Goal: Task Accomplishment & Management: Use online tool/utility

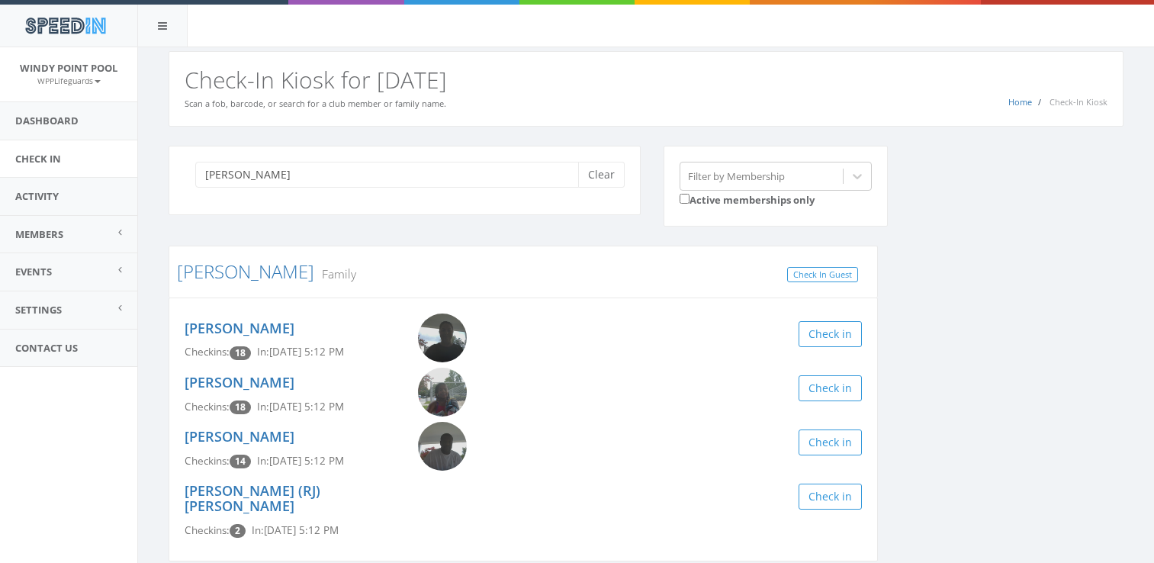
scroll to position [51, 0]
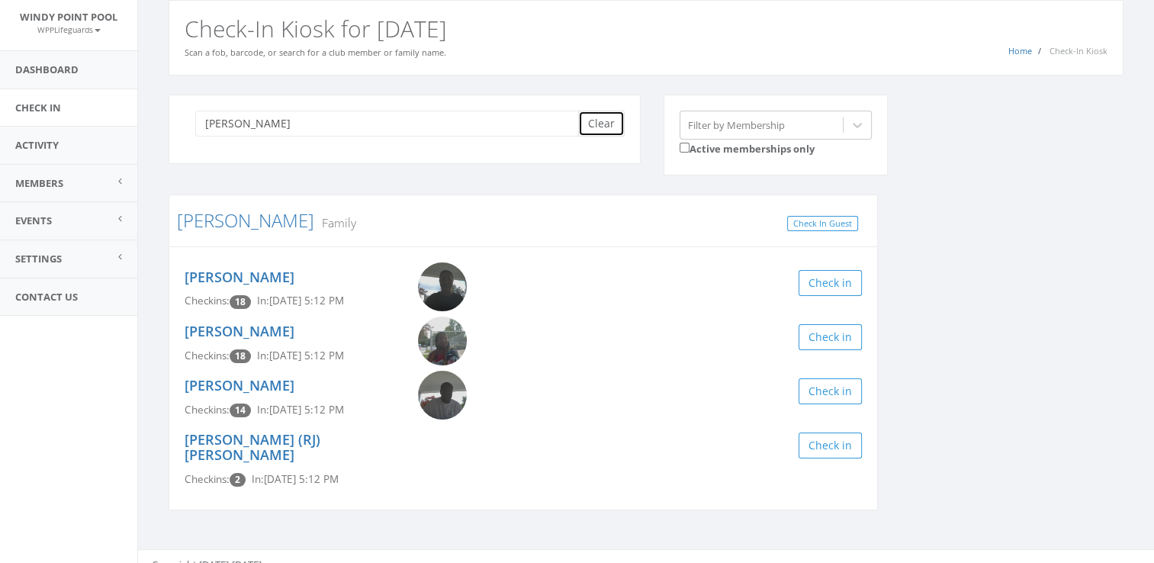
click at [605, 115] on button "Clear" at bounding box center [601, 124] width 47 height 26
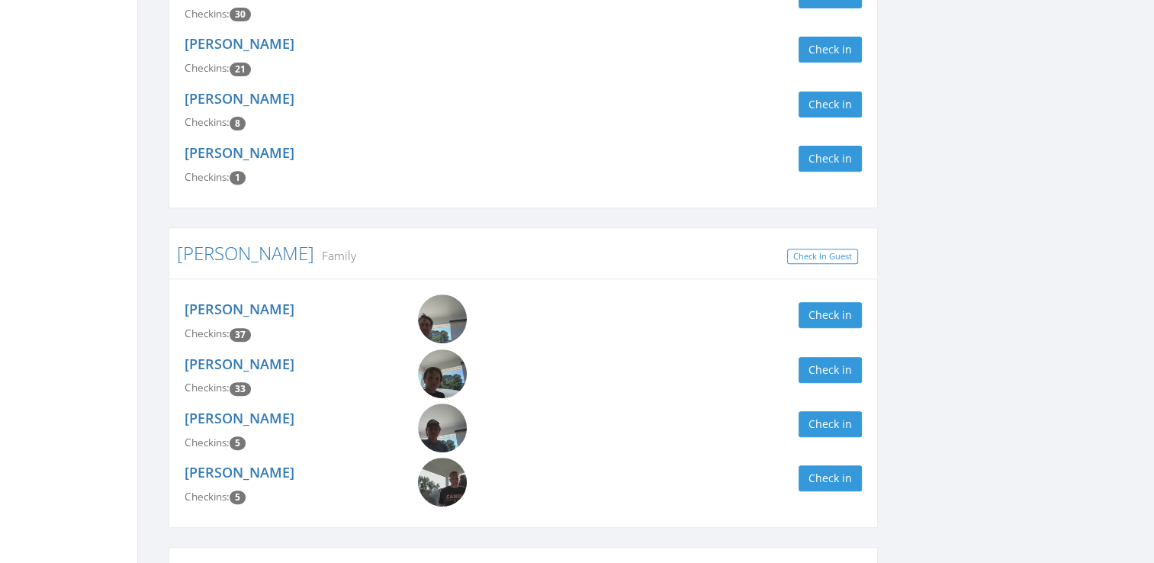
scroll to position [557, 0]
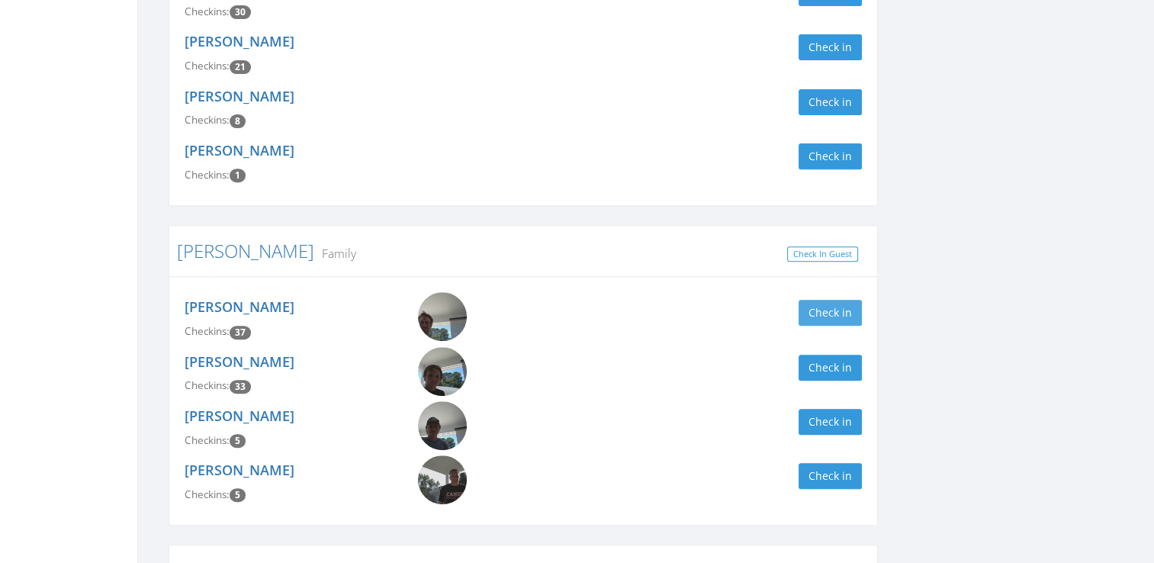
type input "[PERSON_NAME]"
click at [829, 316] on button "Check in" at bounding box center [829, 313] width 63 height 26
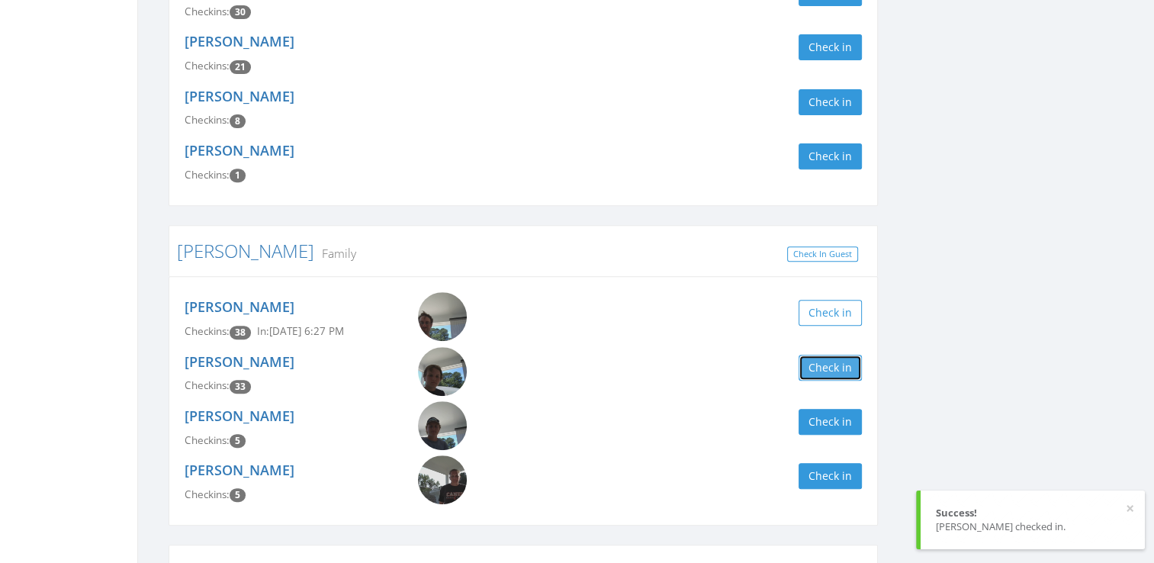
click at [830, 357] on button "Check in" at bounding box center [829, 368] width 63 height 26
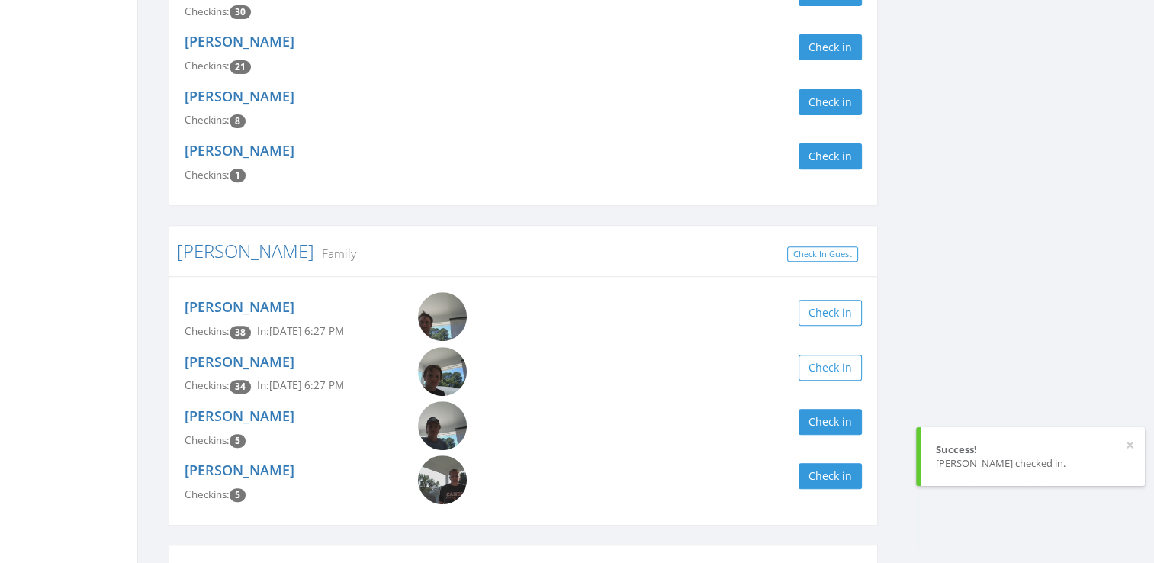
click at [988, 334] on div "[PERSON_NAME] Clear Filter by Membership Active memberships only [PERSON_NAME] …" at bounding box center [646, 307] width 978 height 1439
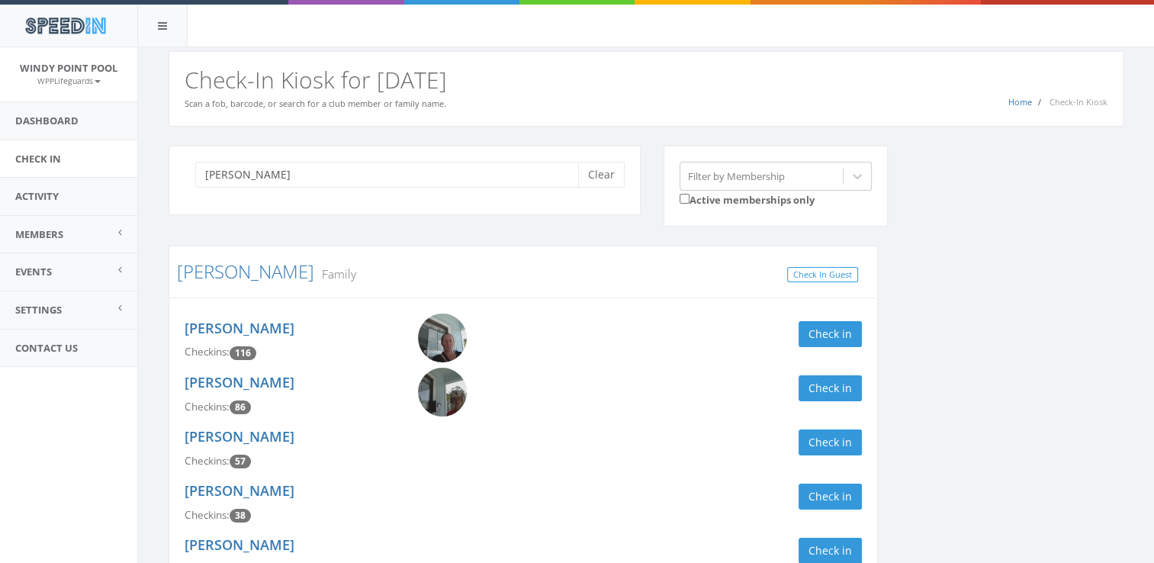
scroll to position [0, 0]
click at [612, 179] on button "Clear" at bounding box center [601, 175] width 47 height 26
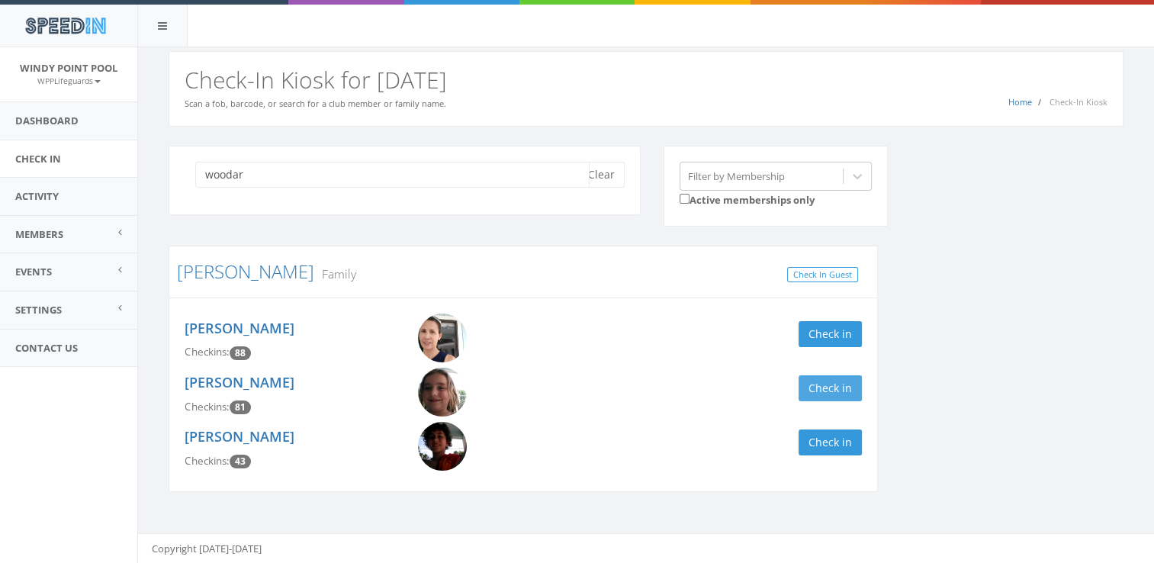
type input "woodar"
click at [827, 387] on button "Check in" at bounding box center [829, 388] width 63 height 26
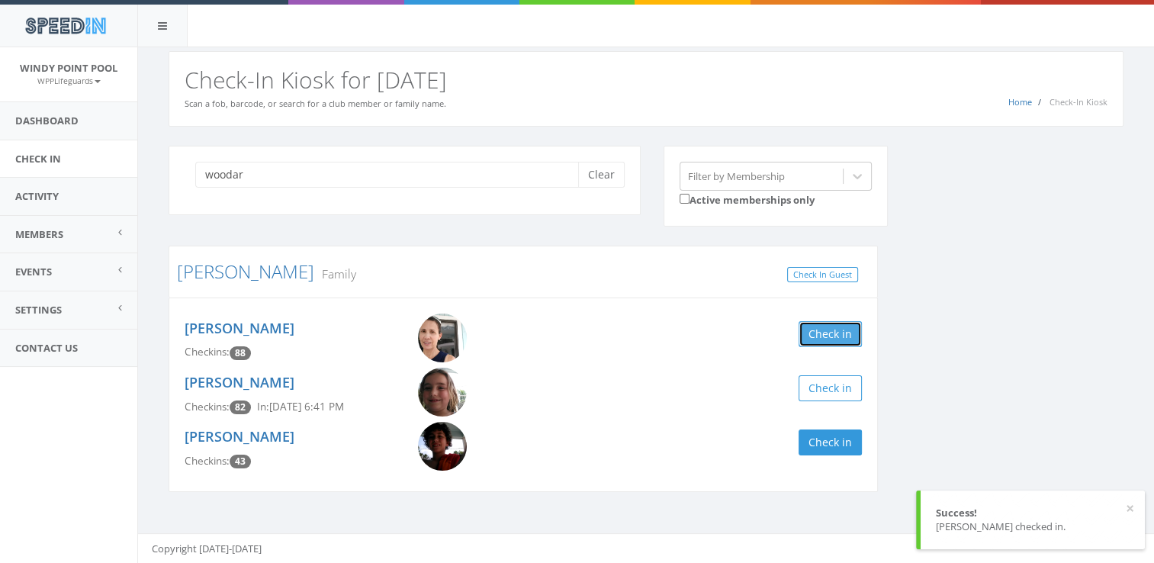
click at [816, 337] on button "Check in" at bounding box center [829, 334] width 63 height 26
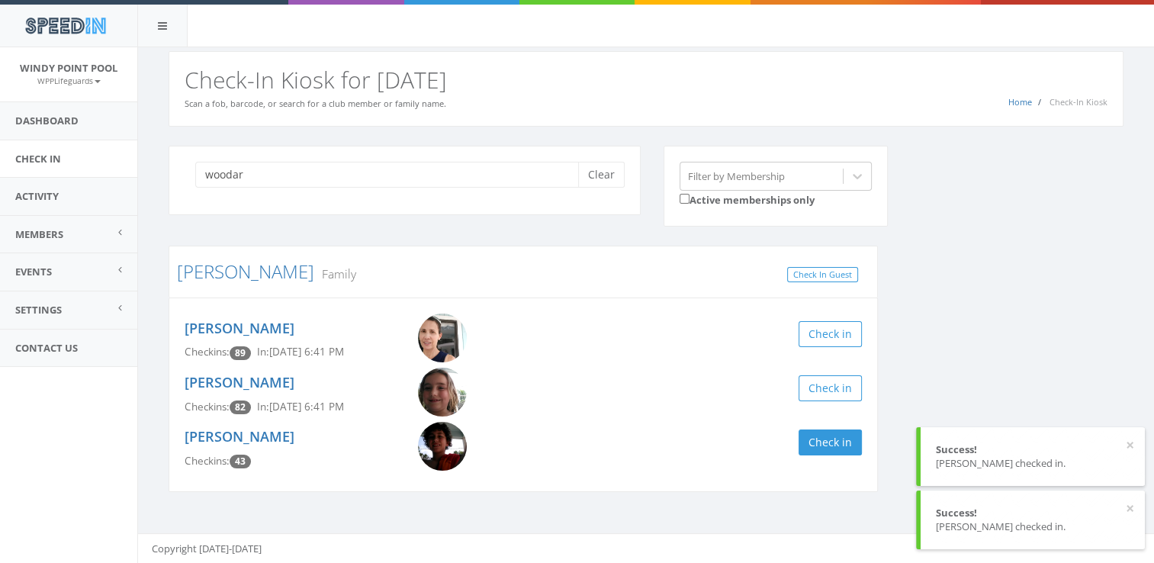
click at [1025, 314] on div "woodar Clear Filter by Membership Active memberships only [PERSON_NAME] Family …" at bounding box center [646, 329] width 978 height 366
click at [615, 175] on button "Clear" at bounding box center [601, 175] width 47 height 26
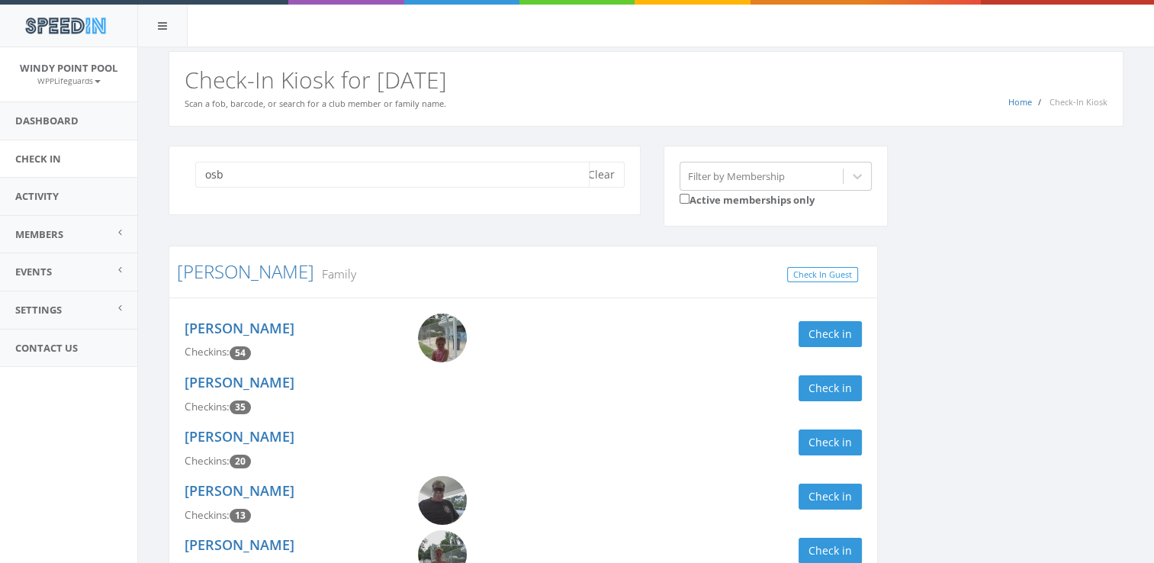
type input "osb"
click at [875, 304] on div "[PERSON_NAME] Family Check In Guest [PERSON_NAME] Checkins: 54 Check in [PERSON…" at bounding box center [523, 487] width 732 height 483
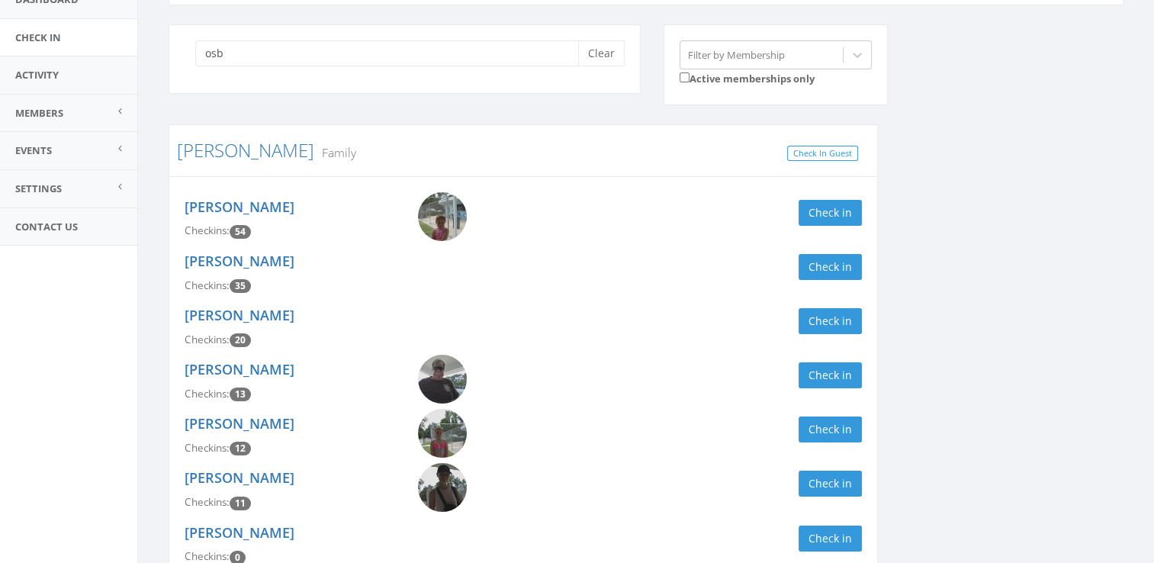
scroll to position [122, 0]
click at [825, 430] on button "Check in" at bounding box center [829, 429] width 63 height 26
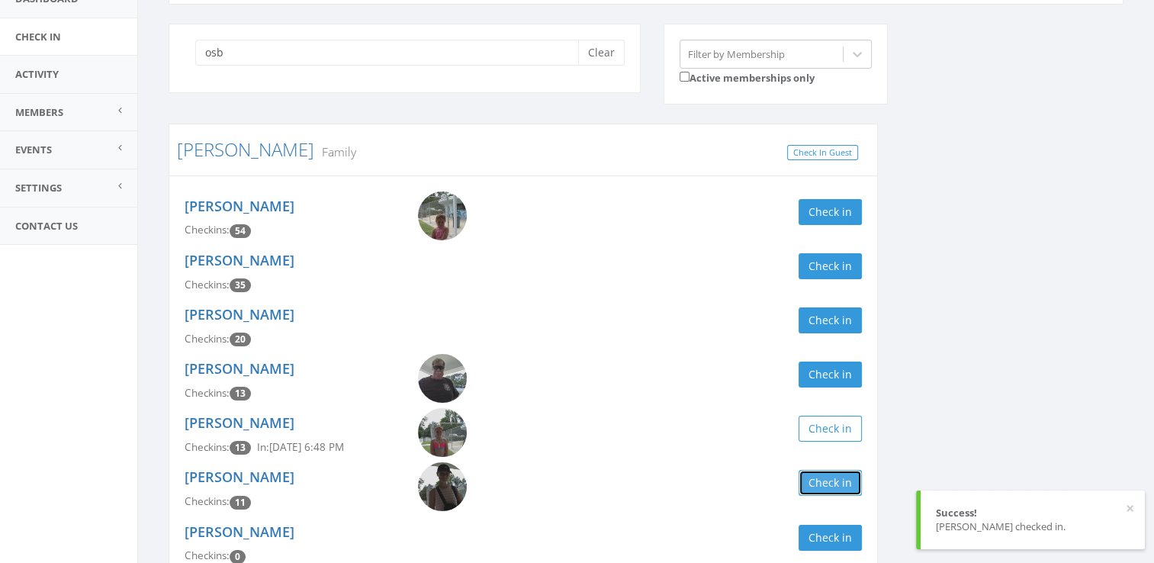
click at [841, 481] on button "Check in" at bounding box center [829, 483] width 63 height 26
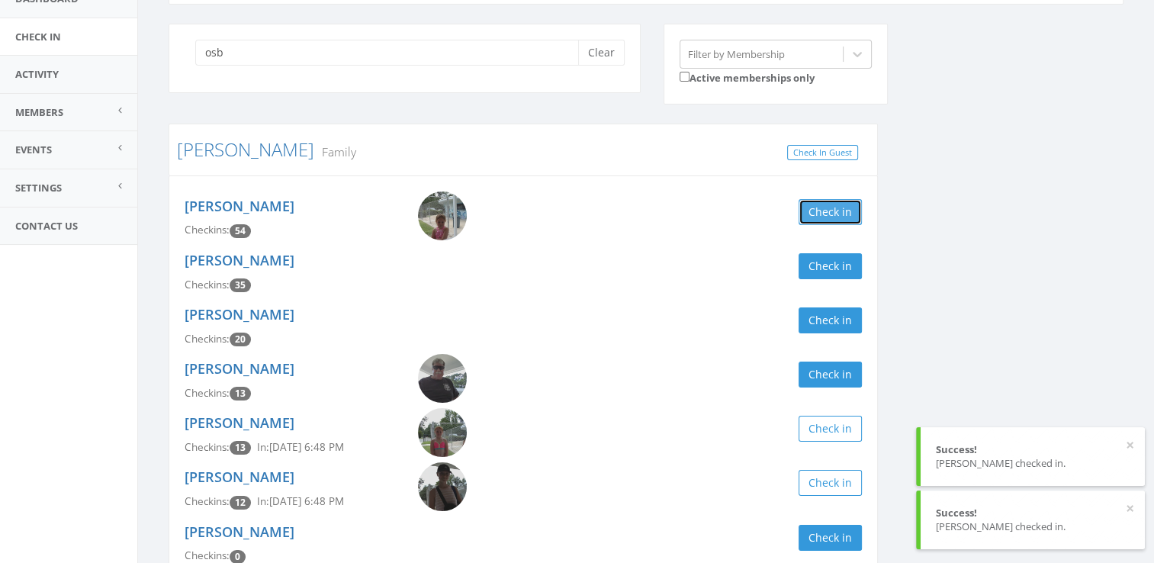
click at [820, 210] on button "Check in" at bounding box center [829, 212] width 63 height 26
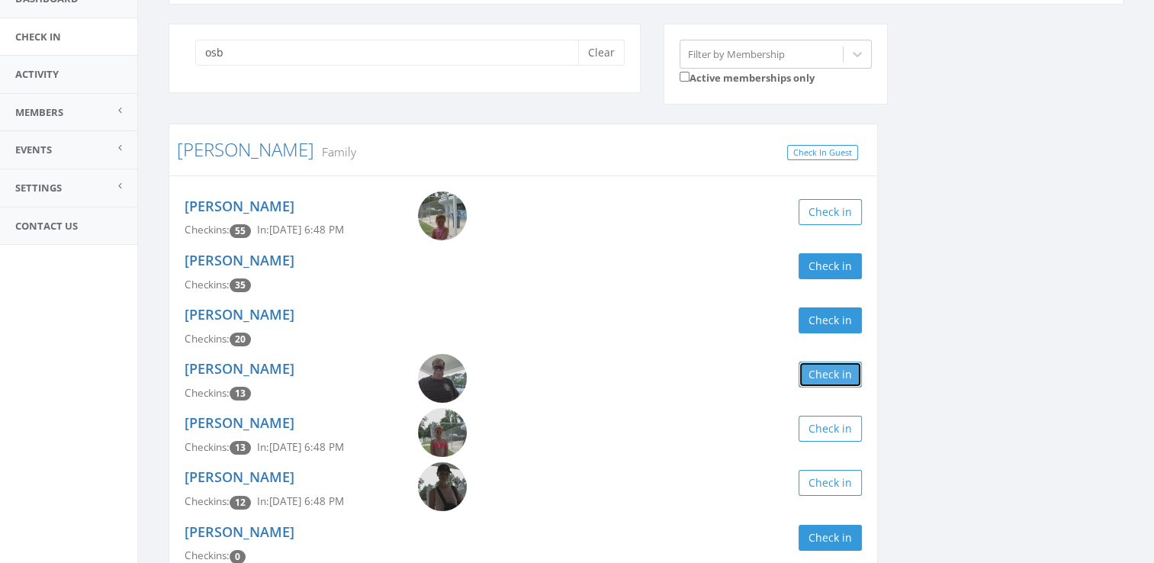
drag, startPoint x: 830, startPoint y: 364, endPoint x: 837, endPoint y: 373, distance: 10.8
click at [837, 373] on button "Check in" at bounding box center [829, 374] width 63 height 26
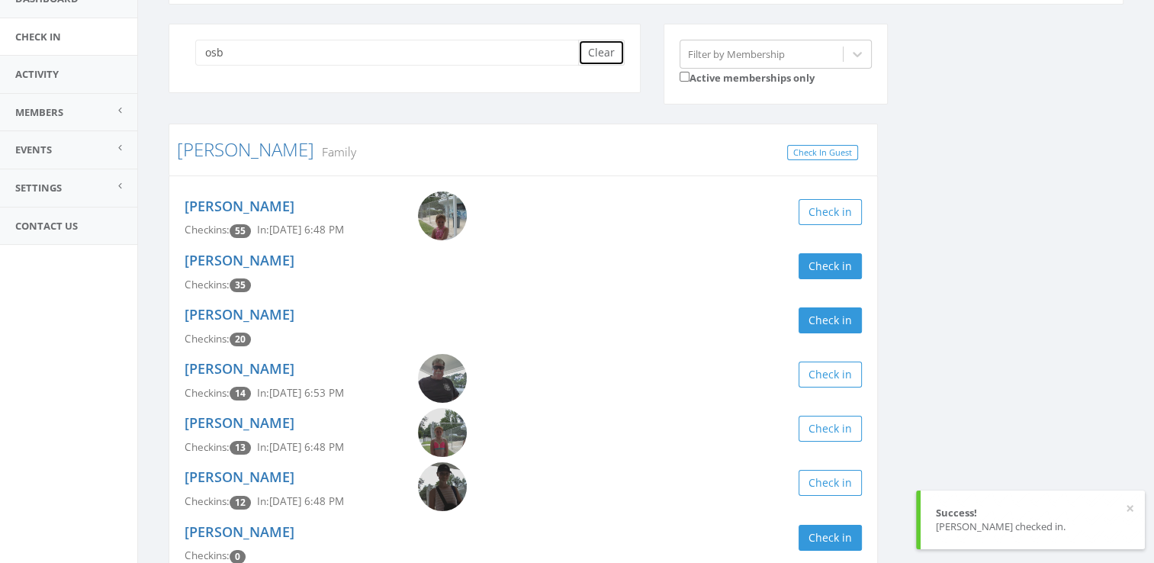
click at [610, 51] on button "Clear" at bounding box center [601, 53] width 47 height 26
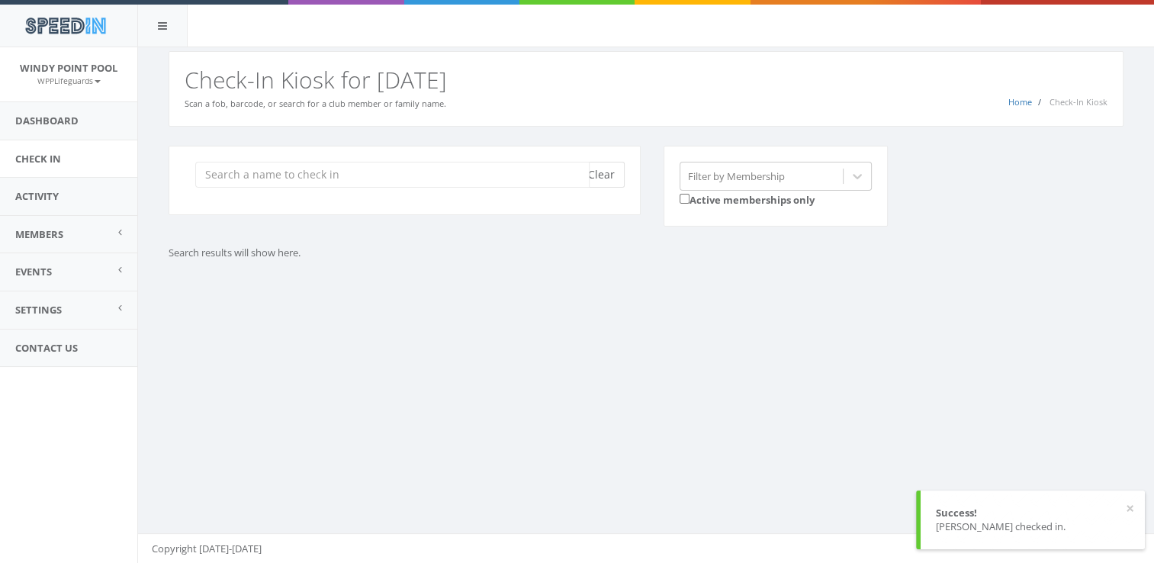
scroll to position [0, 0]
